Goal: Task Accomplishment & Management: Use online tool/utility

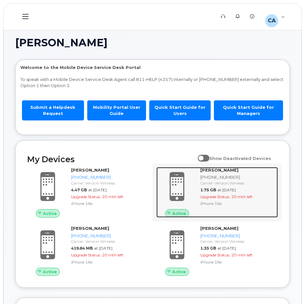
click at [219, 170] on strong "[PERSON_NAME]" at bounding box center [220, 169] width 38 height 5
click at [214, 187] on span "1.75 GB" at bounding box center [209, 189] width 16 height 5
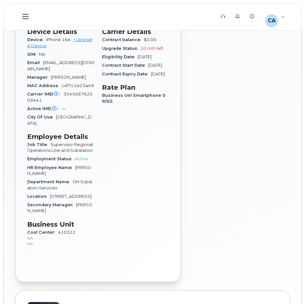
scroll to position [225, 0]
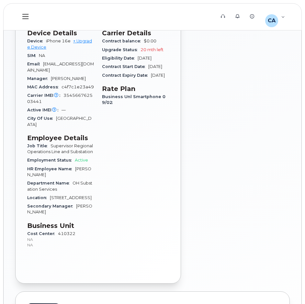
click at [301, 223] on body "Support Alerts Knowledge Base CA Colin Arnold Employee English Français Sign ou…" at bounding box center [152, 105] width 305 height 661
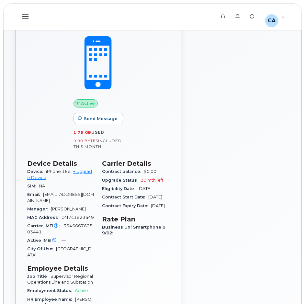
scroll to position [0, 0]
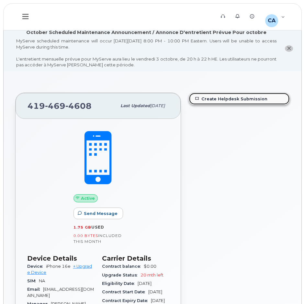
click at [243, 97] on link "Create Helpdesk Submission" at bounding box center [239, 99] width 100 height 12
